Goal: Task Accomplishment & Management: Manage account settings

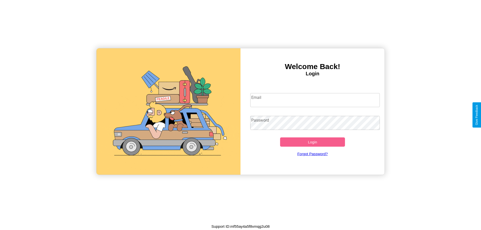
click at [315, 100] on input "Email" at bounding box center [316, 100] width 130 height 14
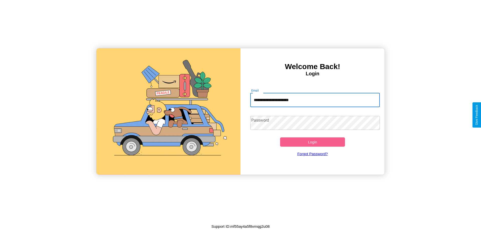
type input "**********"
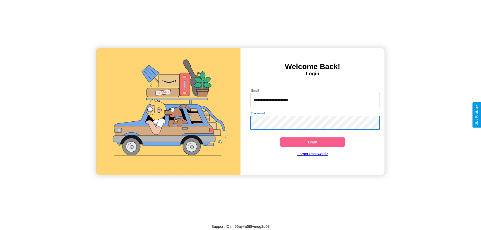
click at [313, 142] on button "Login" at bounding box center [312, 142] width 65 height 9
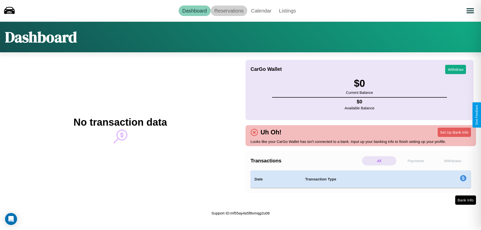
click at [229, 11] on link "Reservations" at bounding box center [229, 11] width 37 height 11
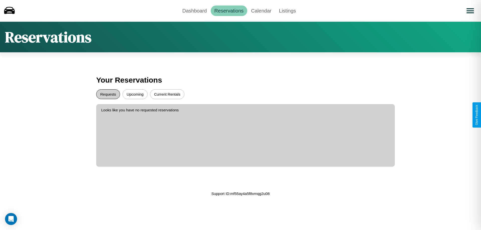
click at [108, 94] on button "Requests" at bounding box center [108, 95] width 24 height 10
click at [167, 94] on button "Current Rentals" at bounding box center [167, 95] width 34 height 10
